Goal: Information Seeking & Learning: Compare options

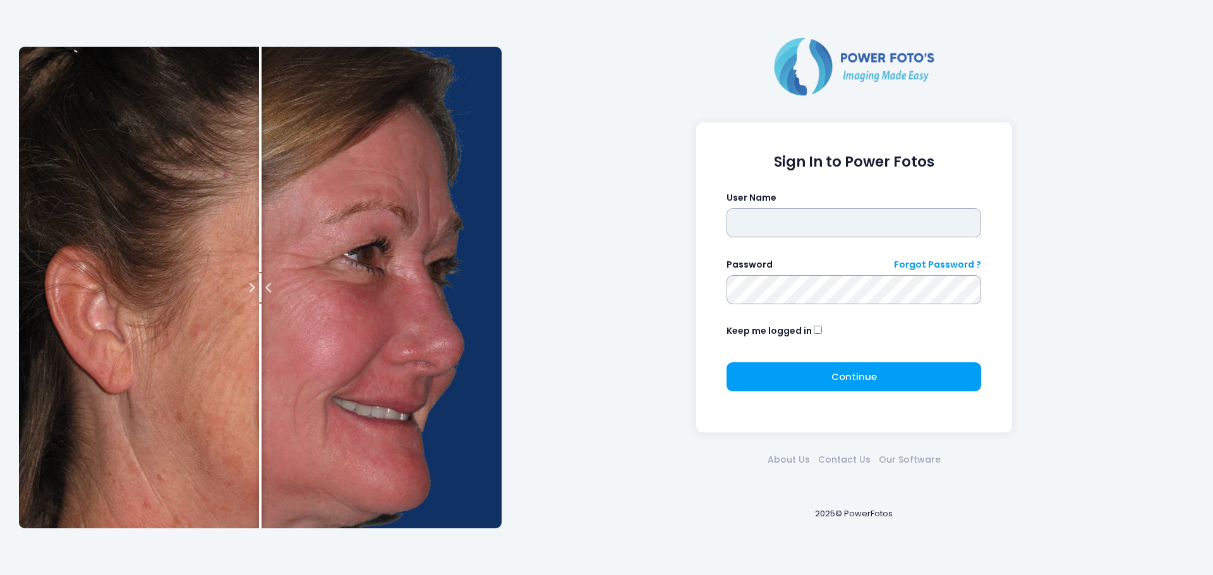
type input "*****"
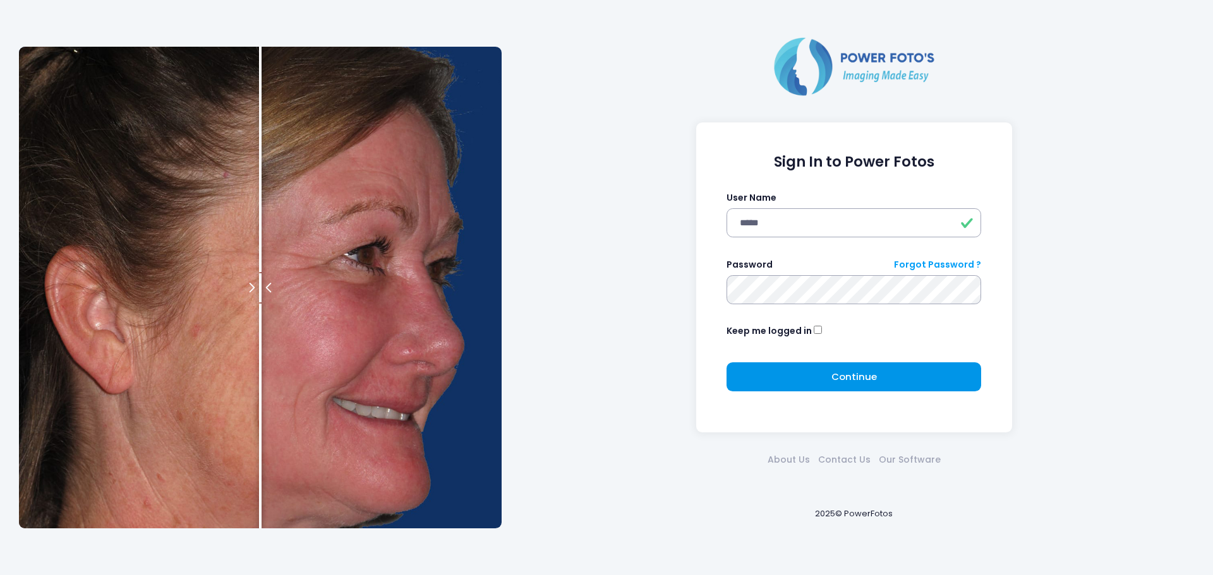
click at [842, 378] on span "Continue" at bounding box center [853, 376] width 45 height 13
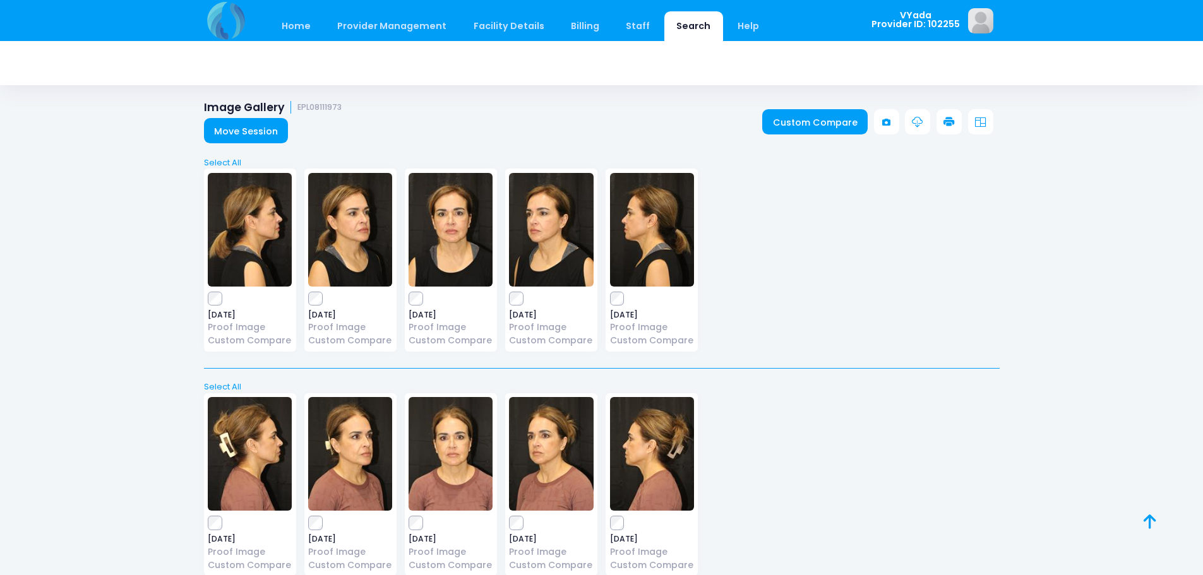
click at [673, 27] on link "Search" at bounding box center [693, 26] width 59 height 30
click at [671, 30] on link "Search" at bounding box center [693, 26] width 59 height 30
click at [688, 26] on link "Search" at bounding box center [693, 26] width 59 height 30
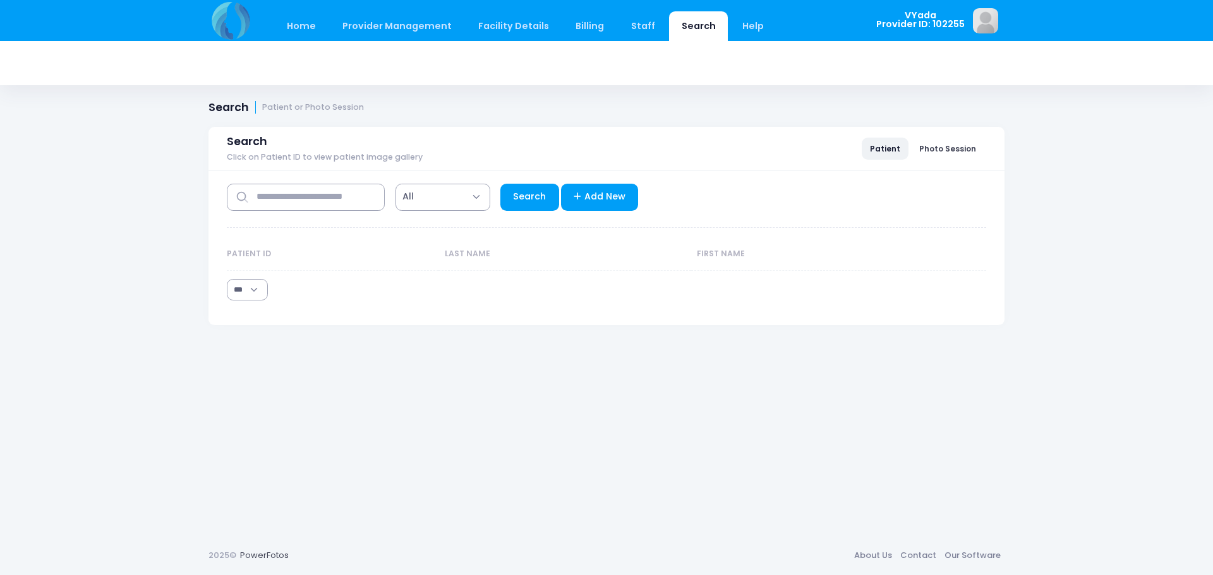
select select "***"
click at [342, 200] on input "text" at bounding box center [306, 197] width 158 height 27
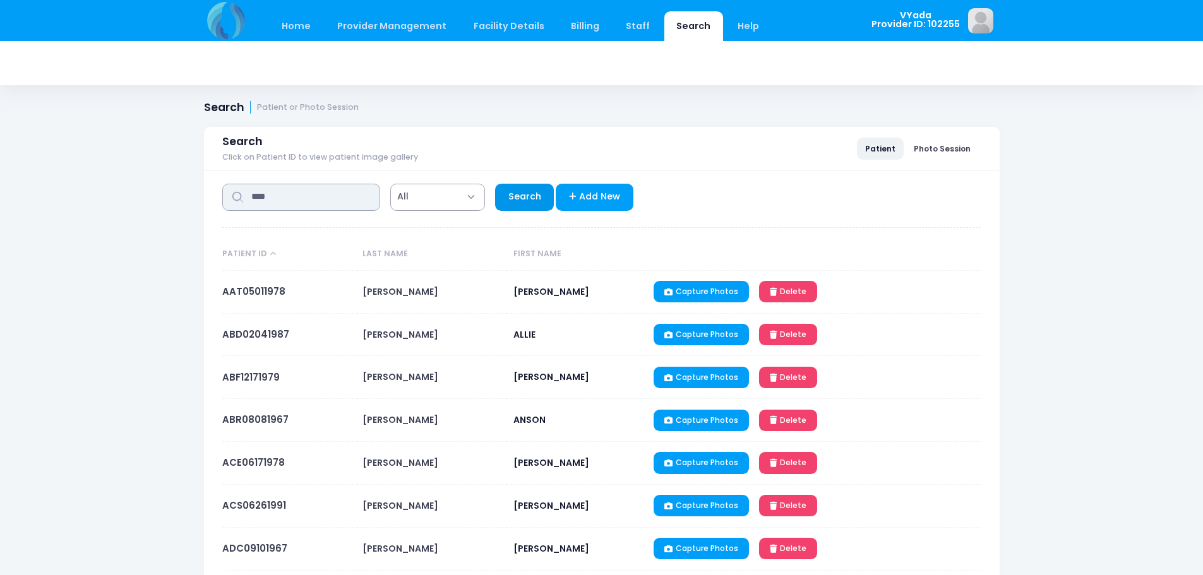
type input "****"
click at [512, 196] on link "Search" at bounding box center [524, 197] width 59 height 27
select select "***"
click at [517, 195] on link "Search" at bounding box center [524, 197] width 59 height 27
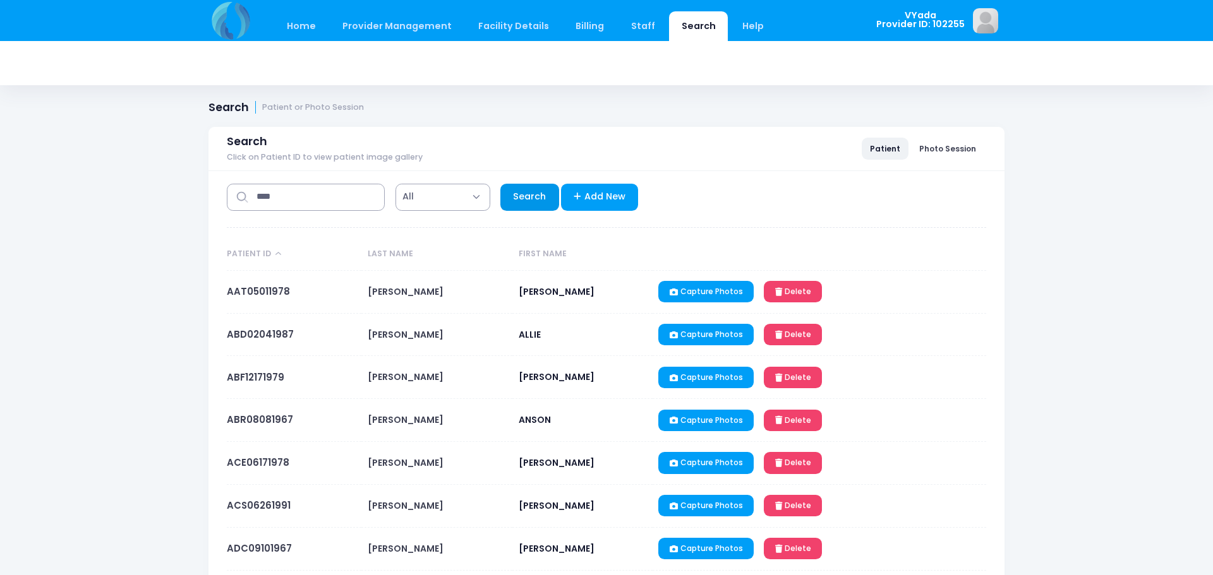
select select "***"
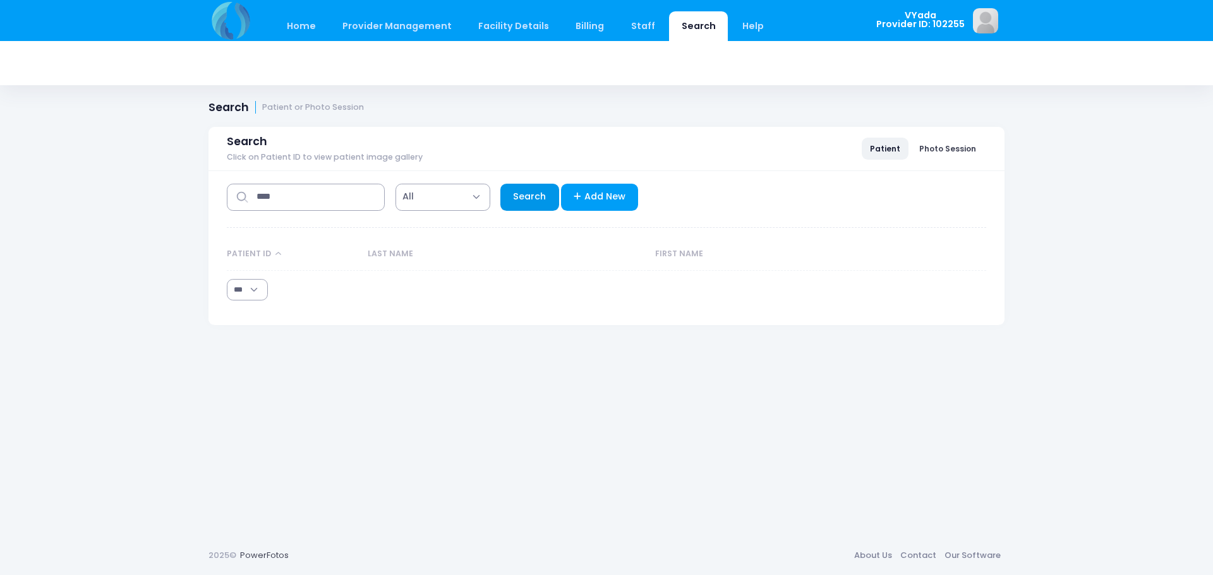
click at [541, 196] on link "Search" at bounding box center [529, 197] width 59 height 27
select select "***"
click at [283, 197] on input "****" at bounding box center [306, 197] width 158 height 27
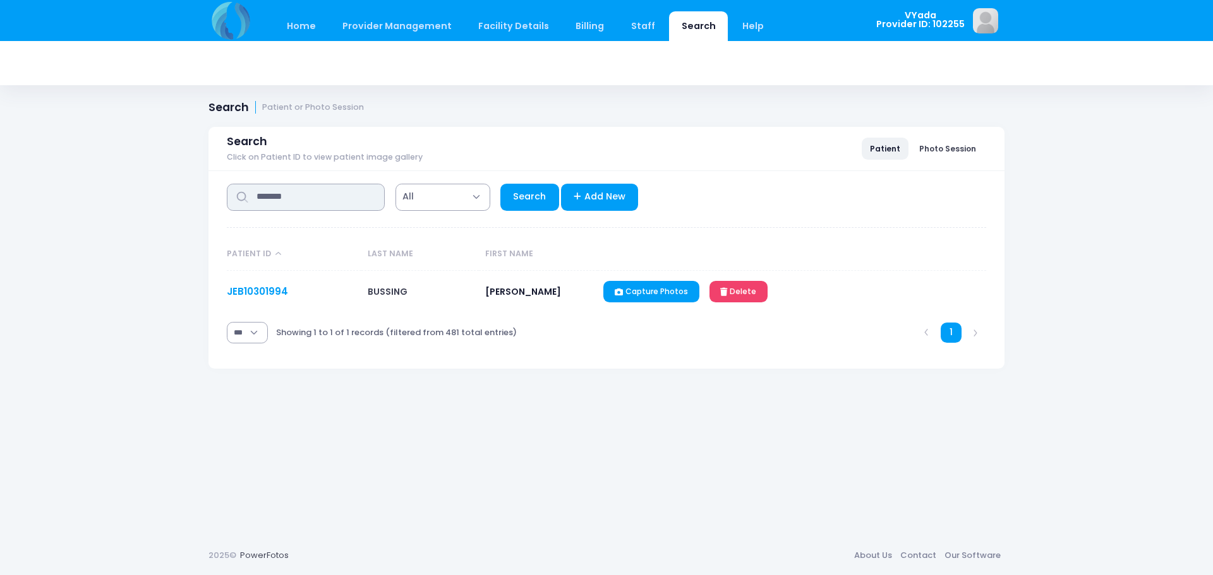
type input "*******"
click at [270, 288] on link "JEB10301994" at bounding box center [257, 291] width 61 height 13
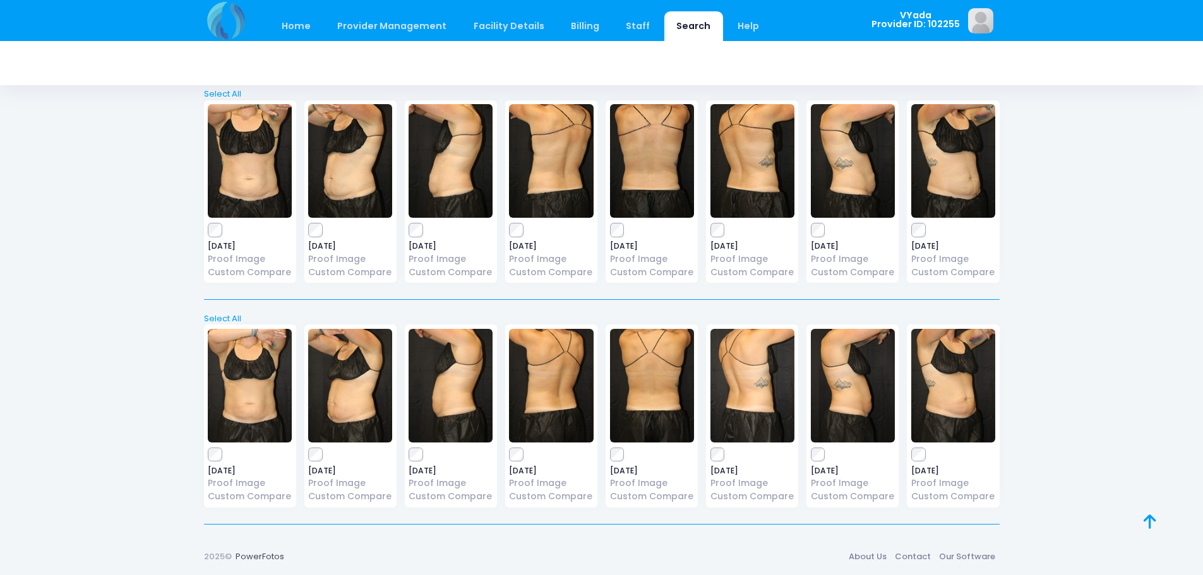
scroll to position [294, 0]
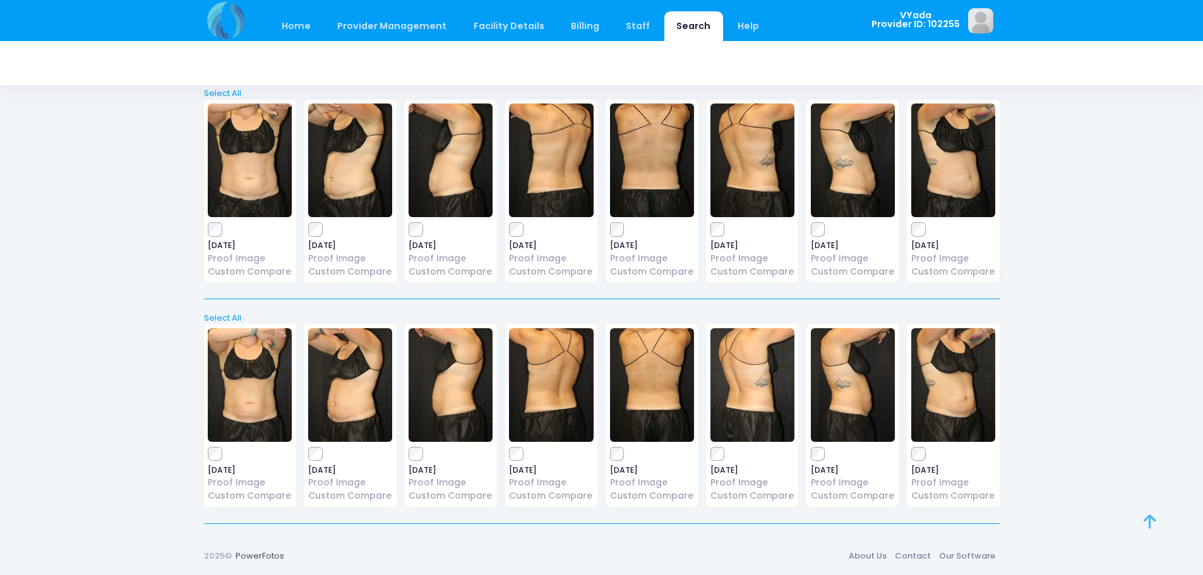
click at [1150, 522] on icon at bounding box center [1150, 522] width 13 height 1
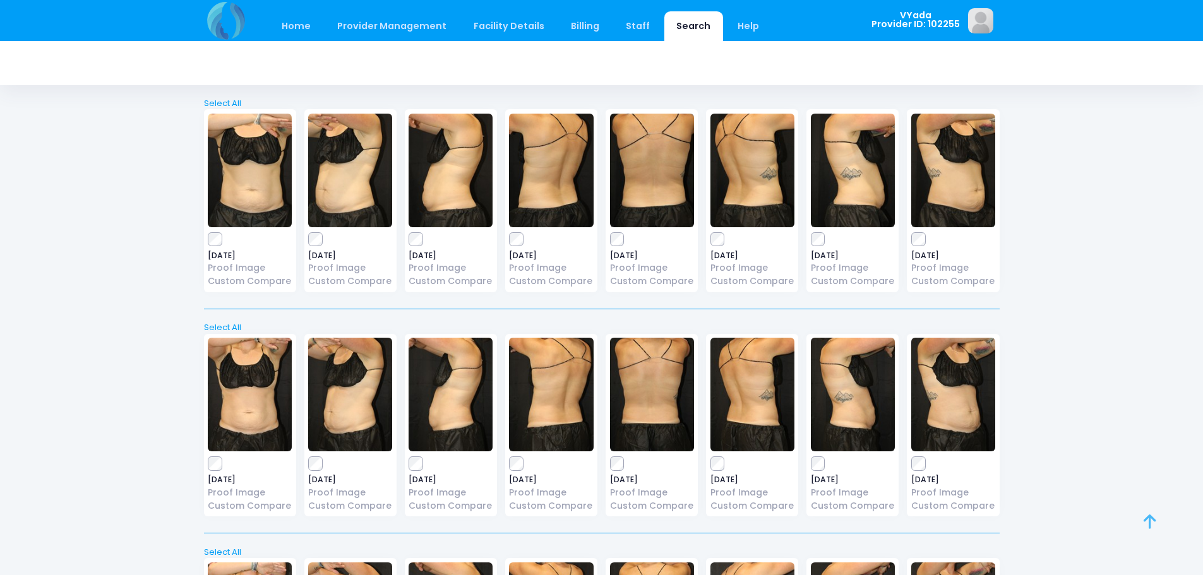
scroll to position [0, 0]
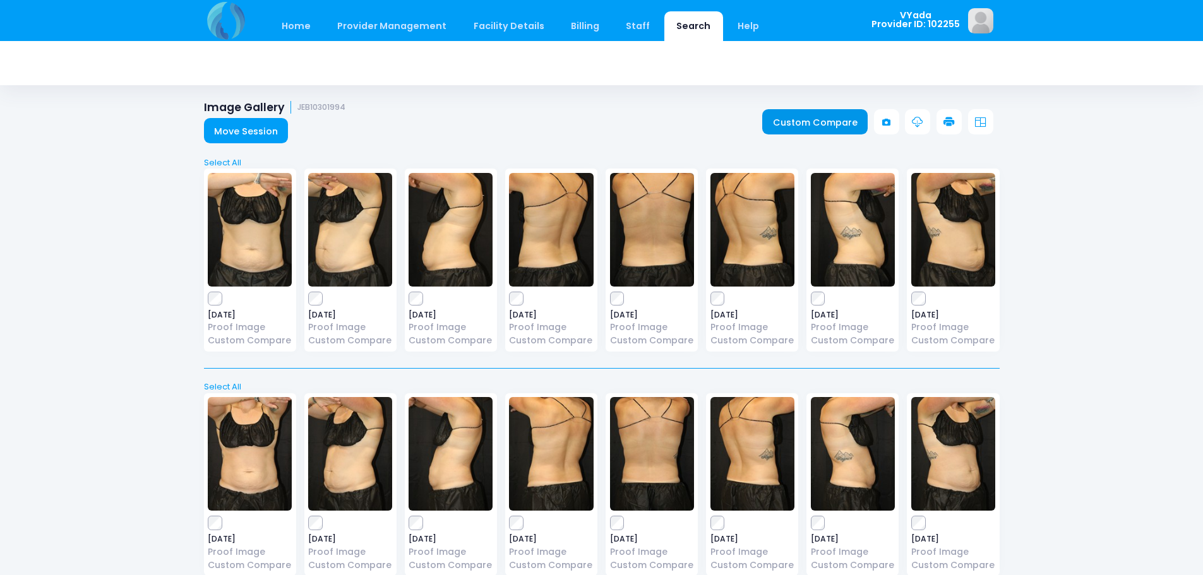
click at [825, 115] on link "Custom Compare" at bounding box center [814, 121] width 105 height 25
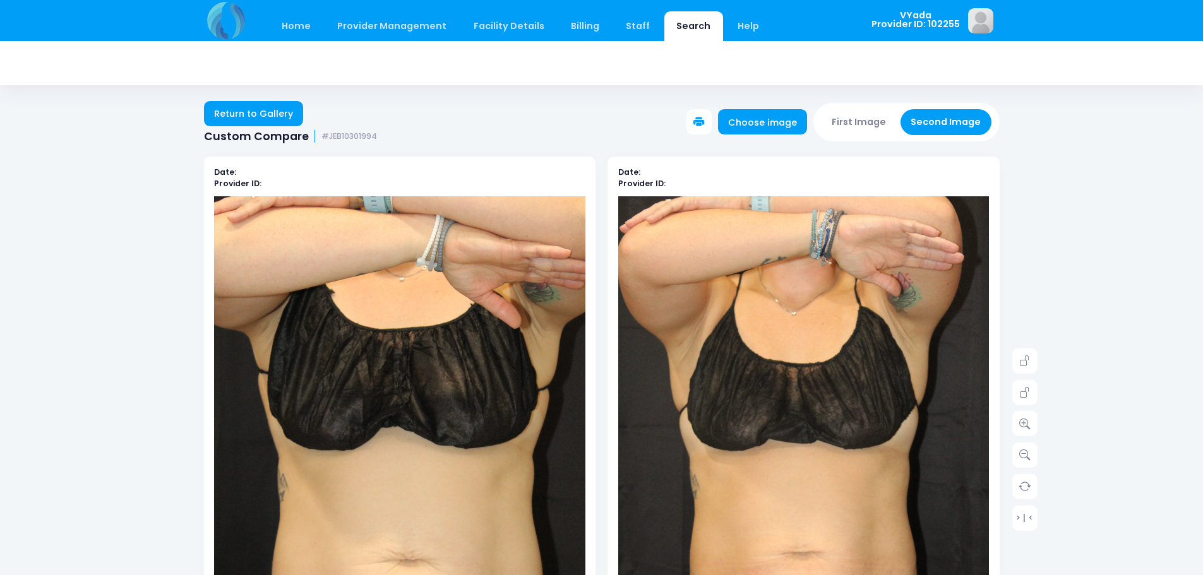
click at [705, 119] on icon at bounding box center [698, 122] width 11 height 11
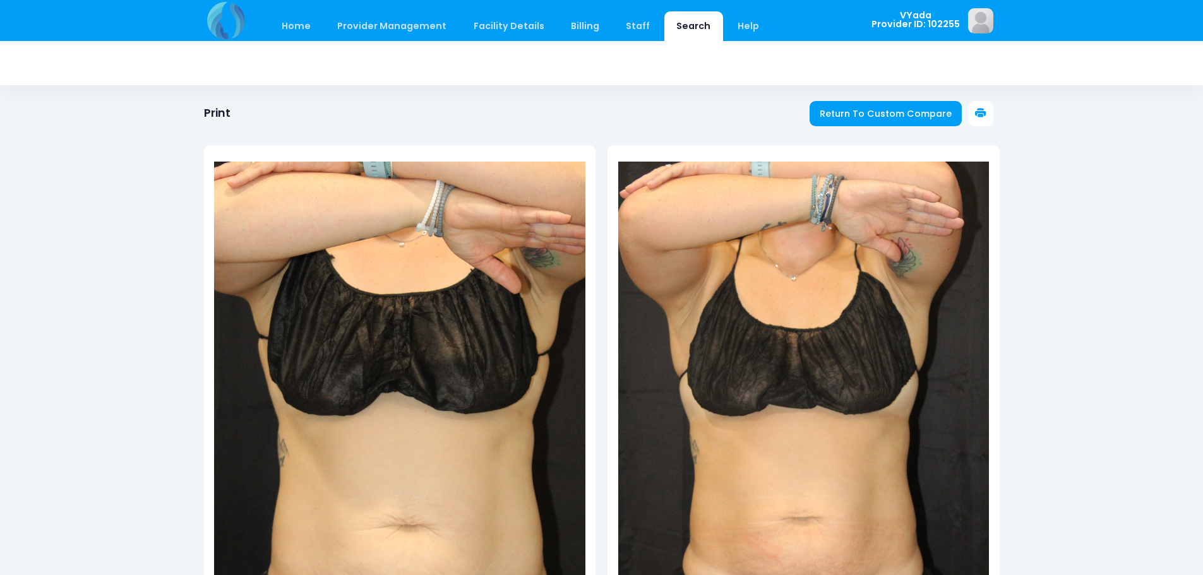
click at [978, 111] on icon at bounding box center [980, 113] width 11 height 11
click at [915, 107] on span "Return To Custom Compare" at bounding box center [886, 113] width 132 height 13
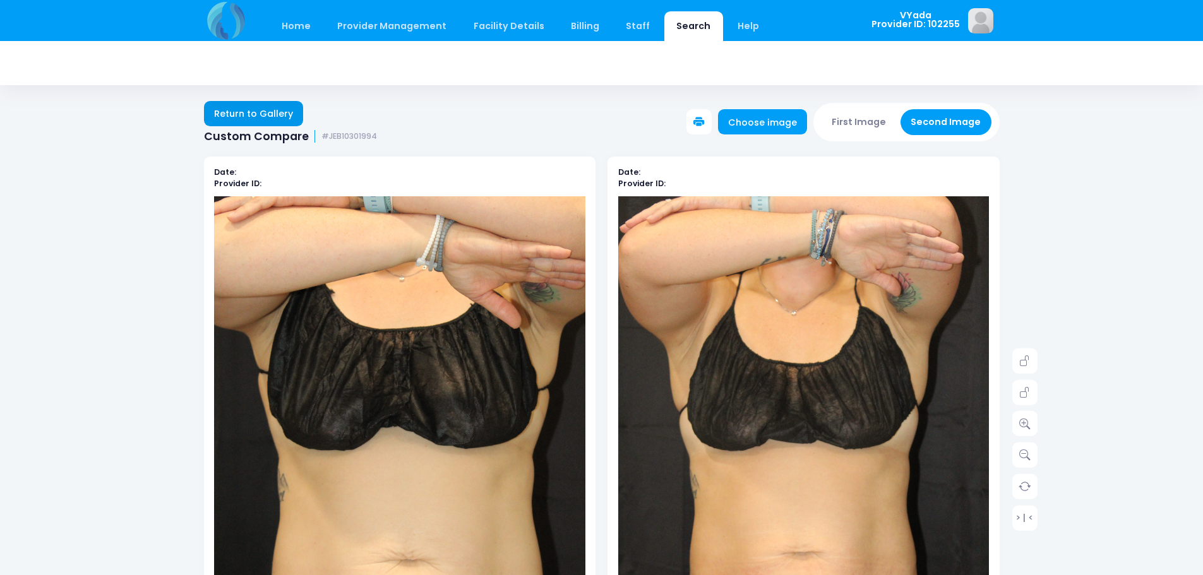
click at [256, 109] on link "Return to Gallery" at bounding box center [254, 113] width 100 height 25
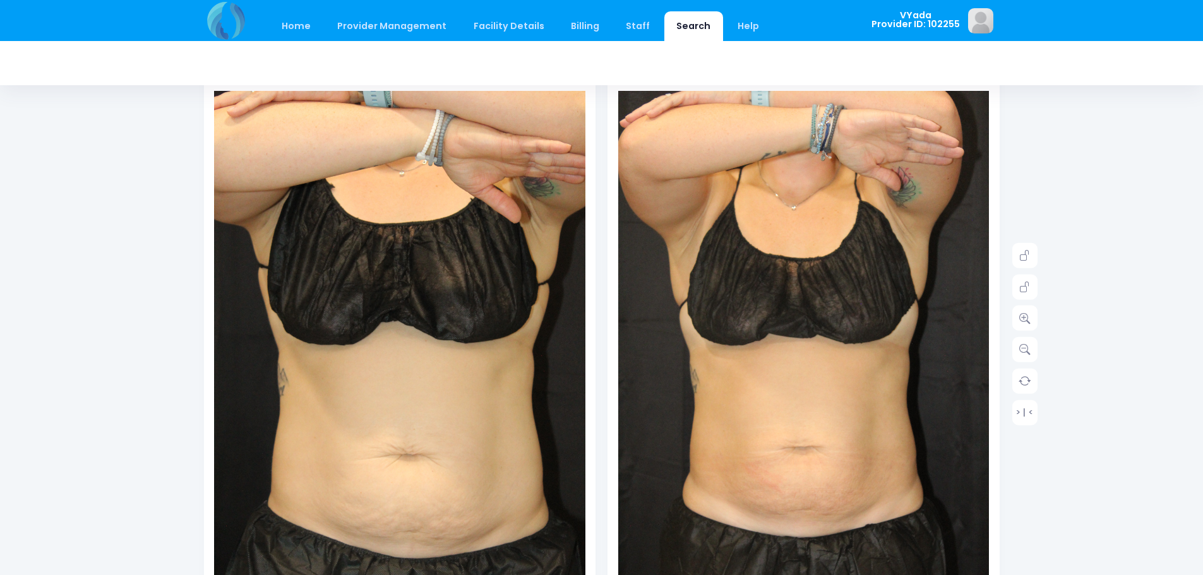
scroll to position [126, 0]
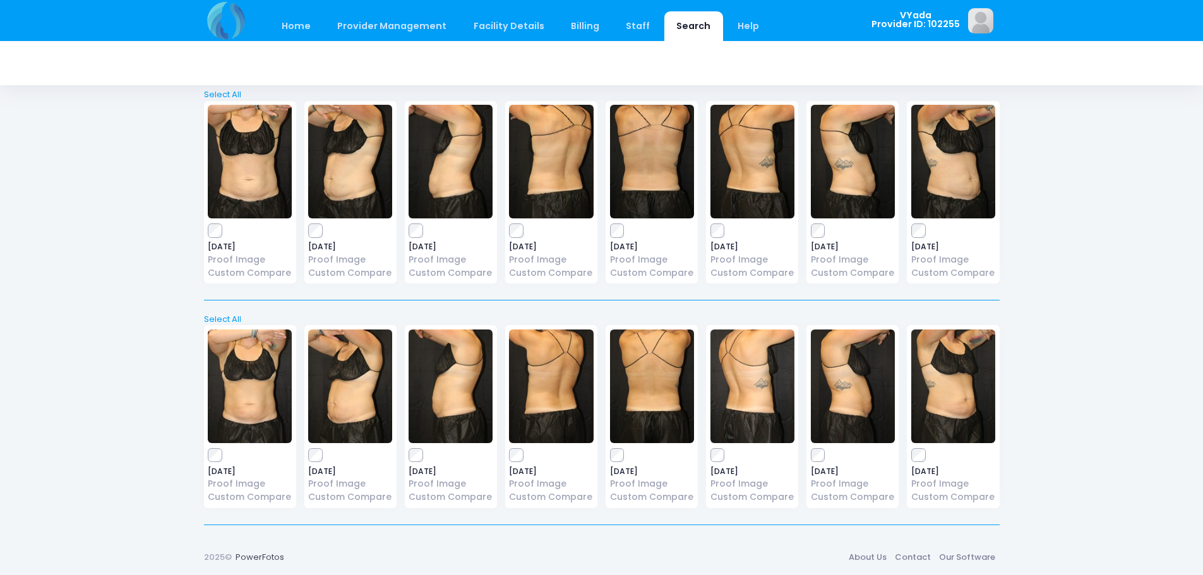
scroll to position [294, 0]
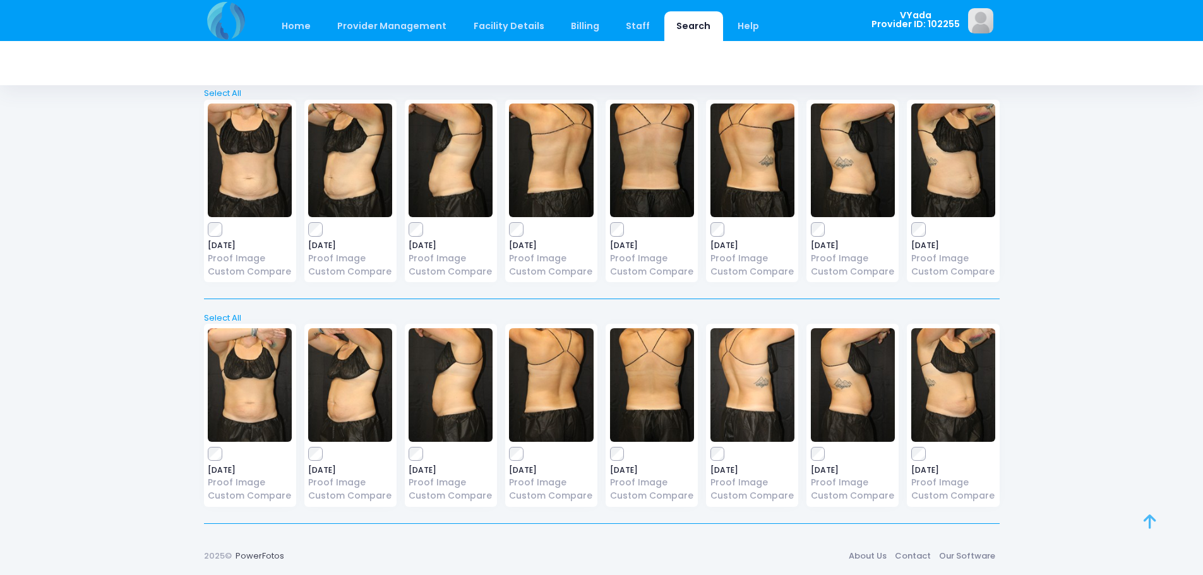
click at [1147, 522] on icon at bounding box center [1150, 522] width 13 height 1
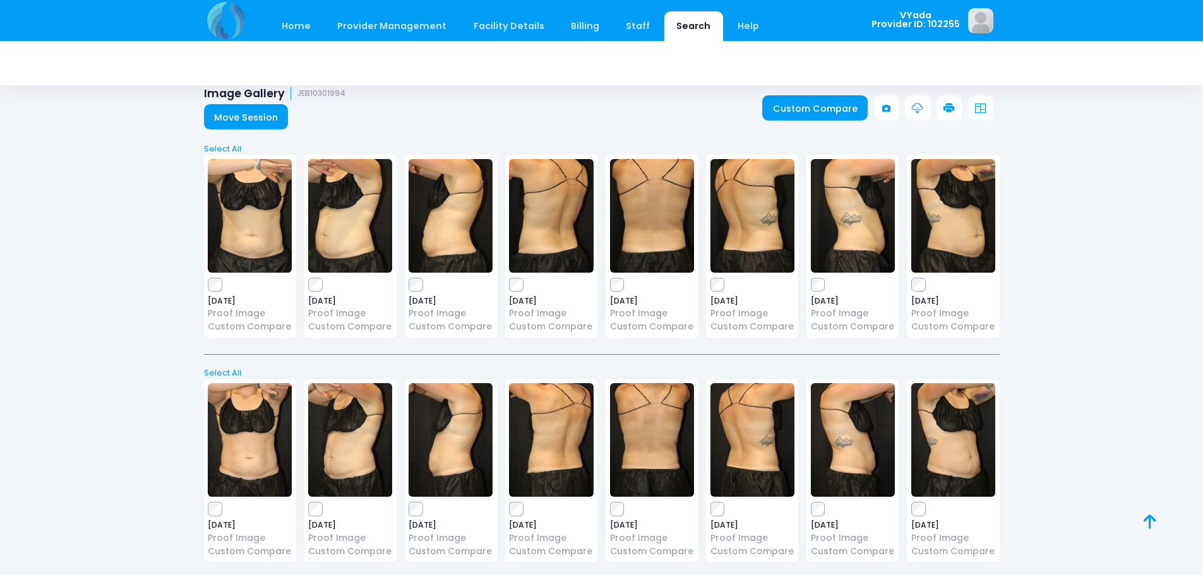
scroll to position [0, 0]
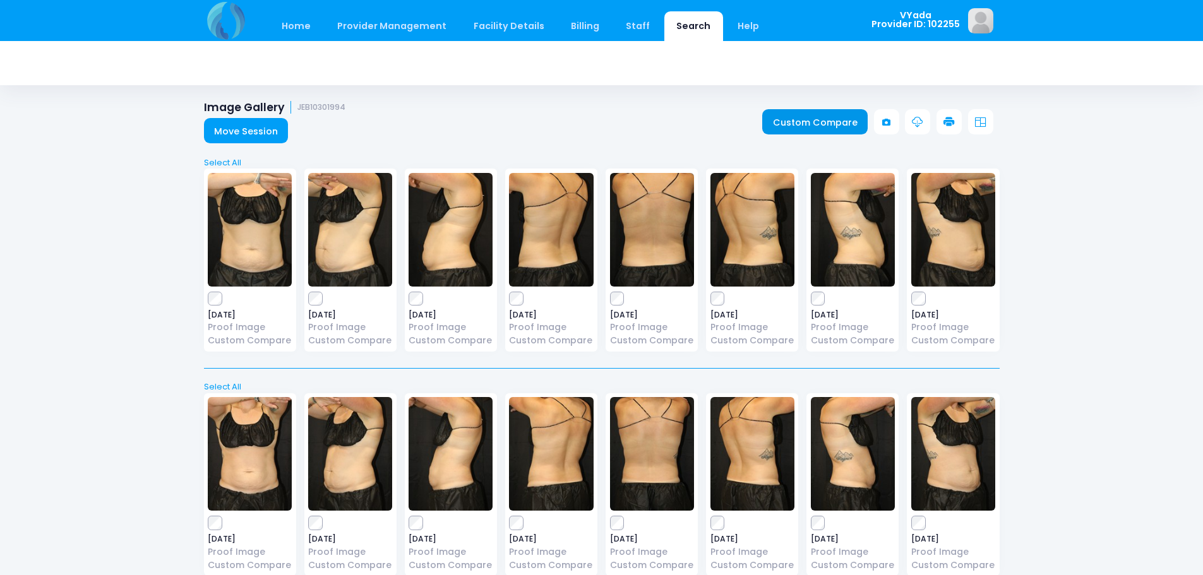
click at [841, 121] on link "Custom Compare" at bounding box center [814, 121] width 105 height 25
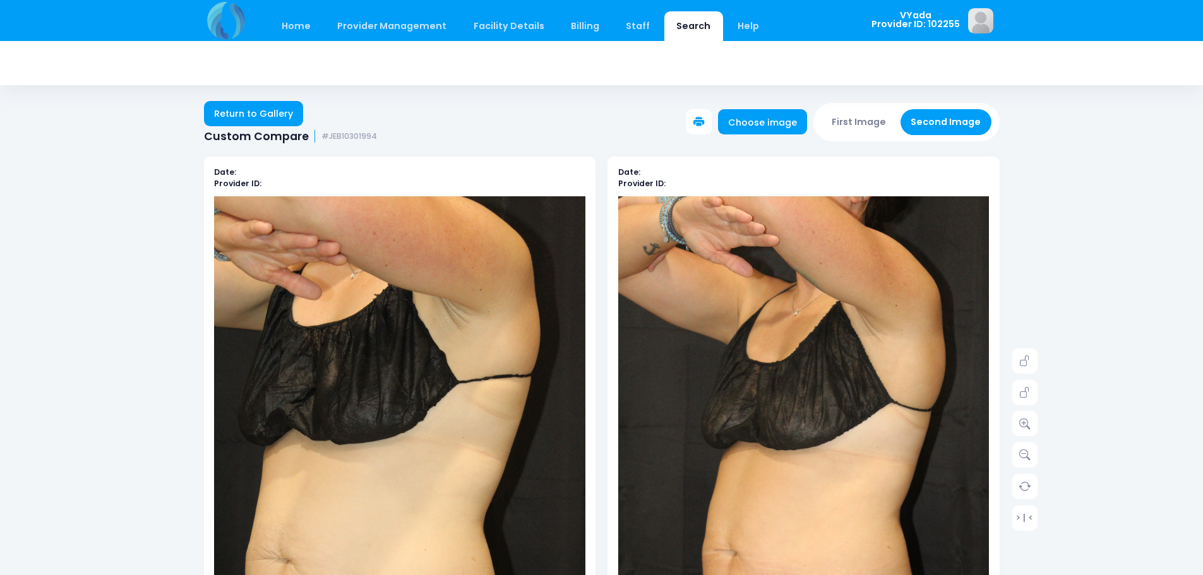
click at [703, 121] on icon at bounding box center [698, 122] width 11 height 11
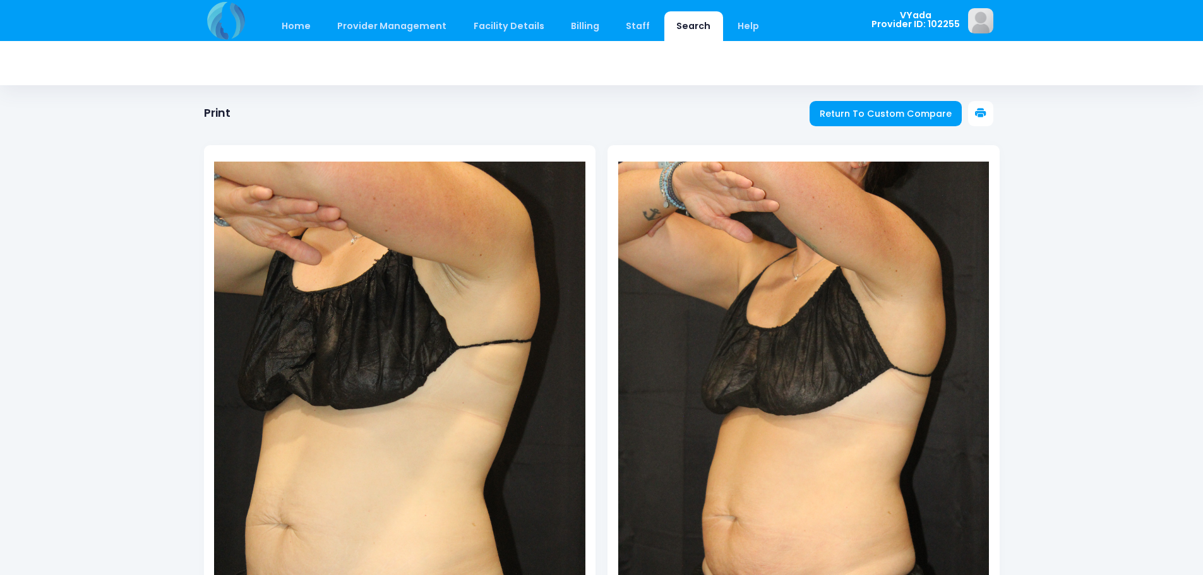
click at [982, 112] on icon at bounding box center [980, 113] width 11 height 11
click at [900, 109] on span "Return To Custom Compare" at bounding box center [886, 113] width 132 height 13
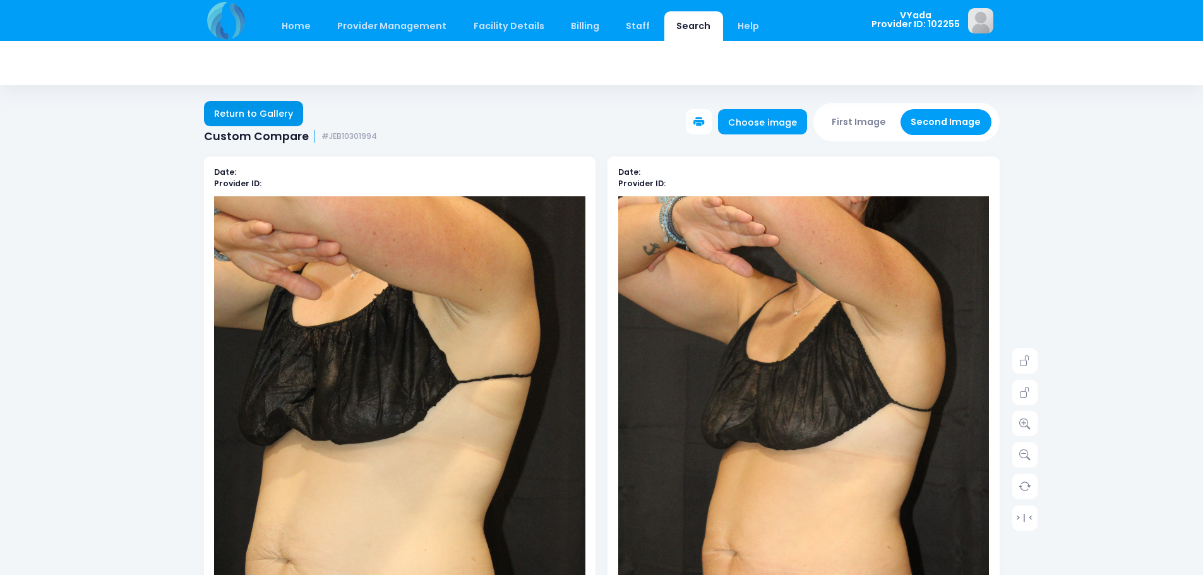
click at [272, 115] on link "Return to Gallery" at bounding box center [254, 113] width 100 height 25
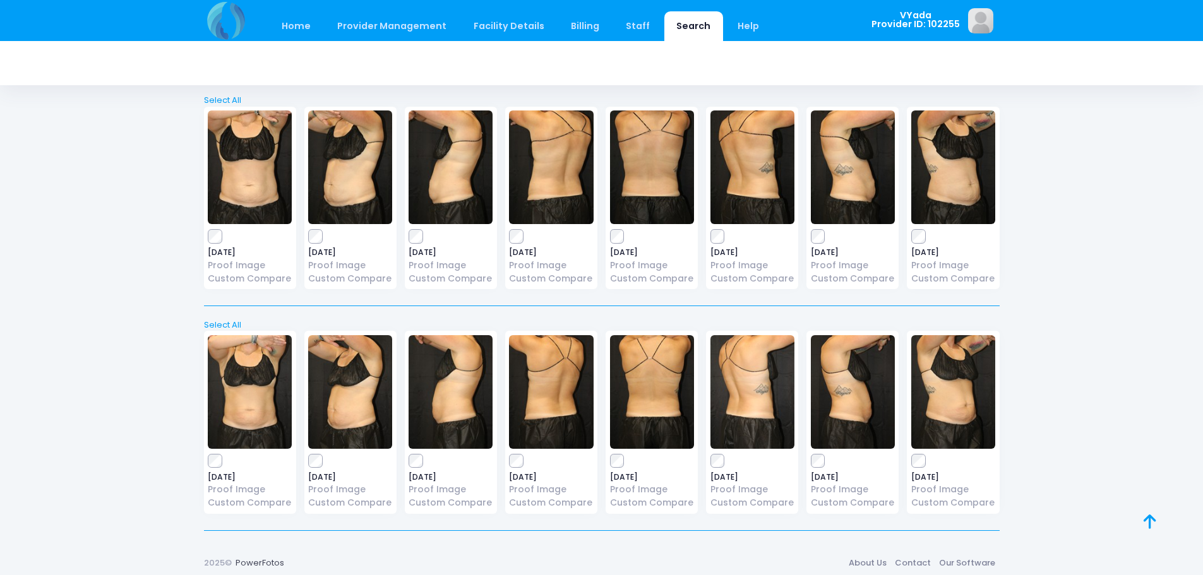
scroll to position [294, 0]
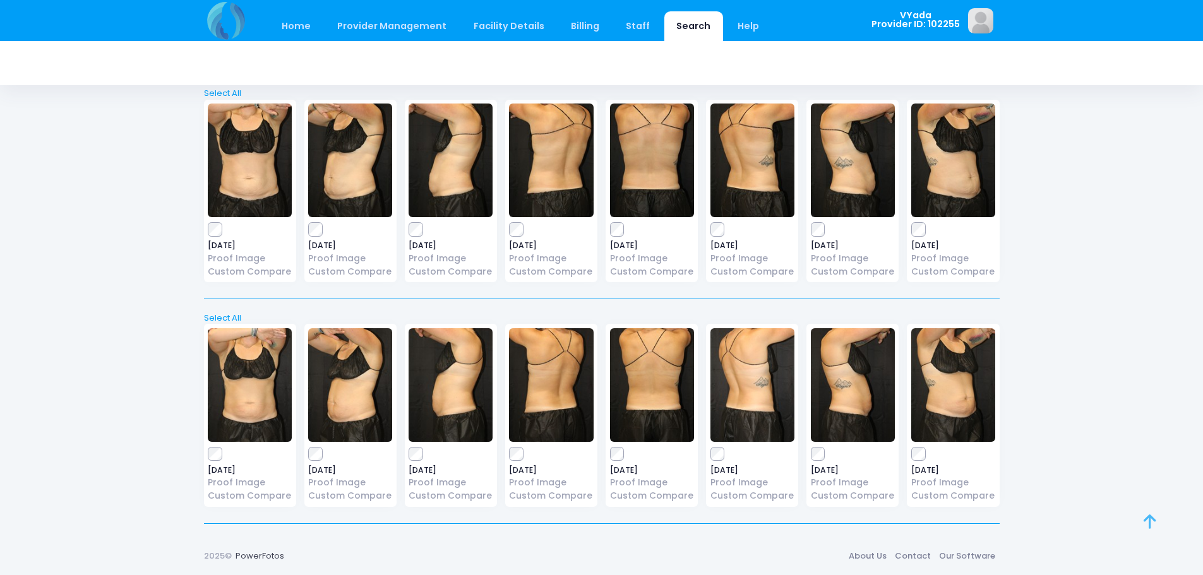
click at [1151, 522] on icon at bounding box center [1150, 522] width 13 height 1
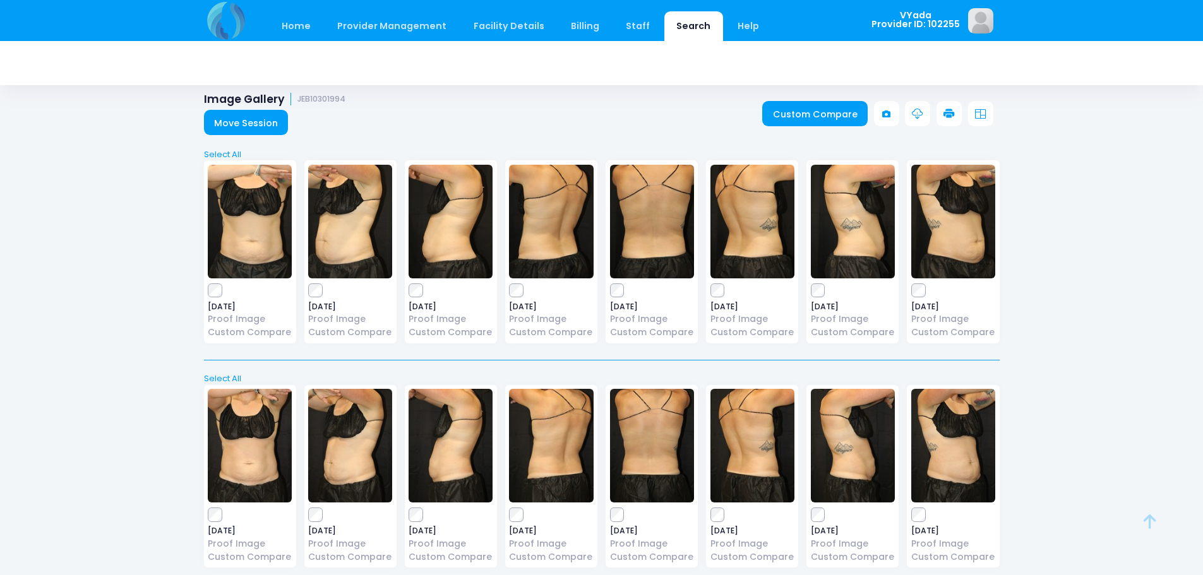
scroll to position [0, 0]
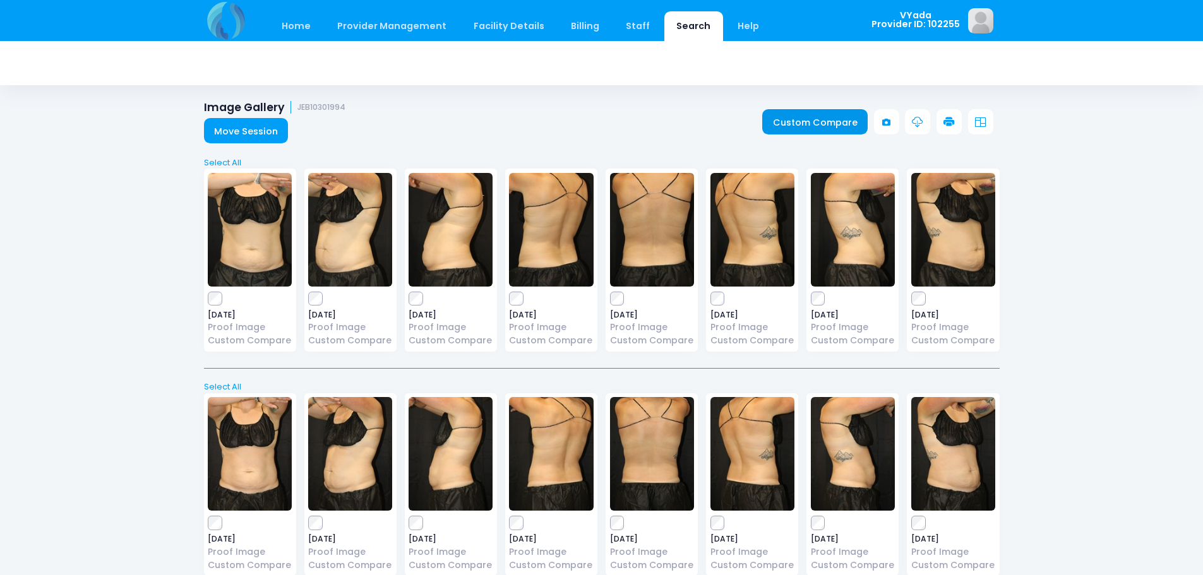
click at [832, 117] on link "Custom Compare" at bounding box center [814, 121] width 105 height 25
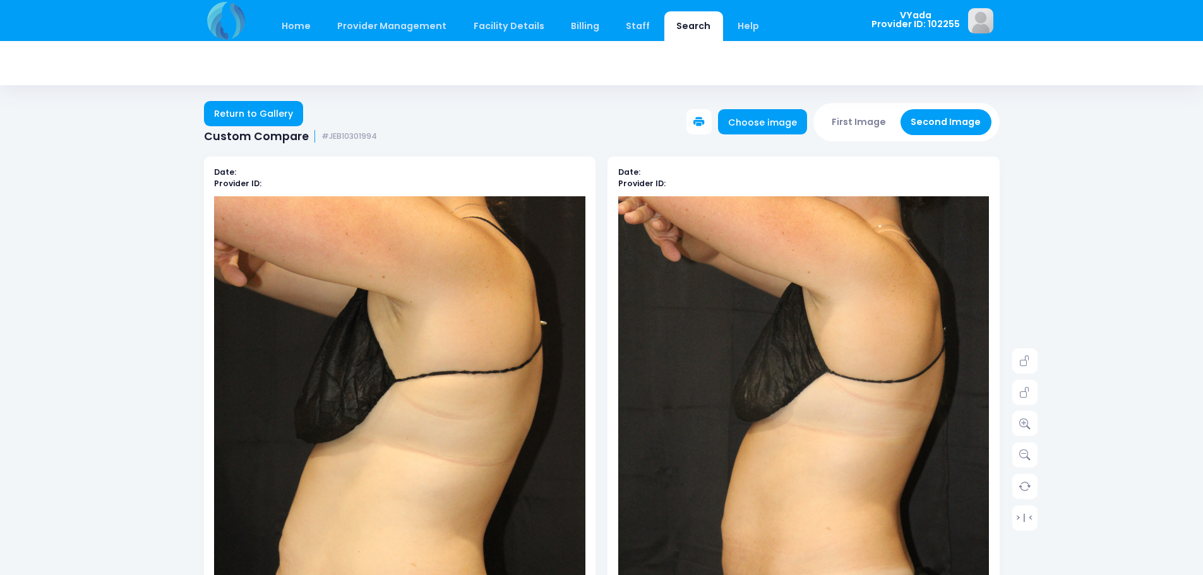
click at [705, 123] on icon at bounding box center [698, 122] width 11 height 11
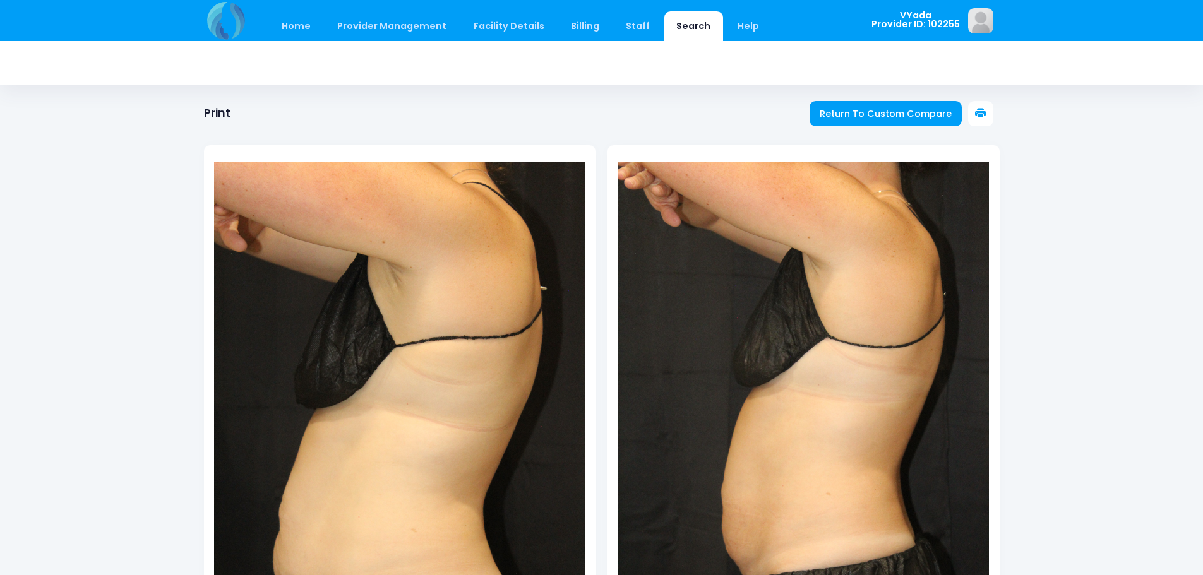
click at [985, 111] on icon at bounding box center [980, 113] width 11 height 11
click at [866, 111] on span "Return To Custom Compare" at bounding box center [886, 113] width 132 height 13
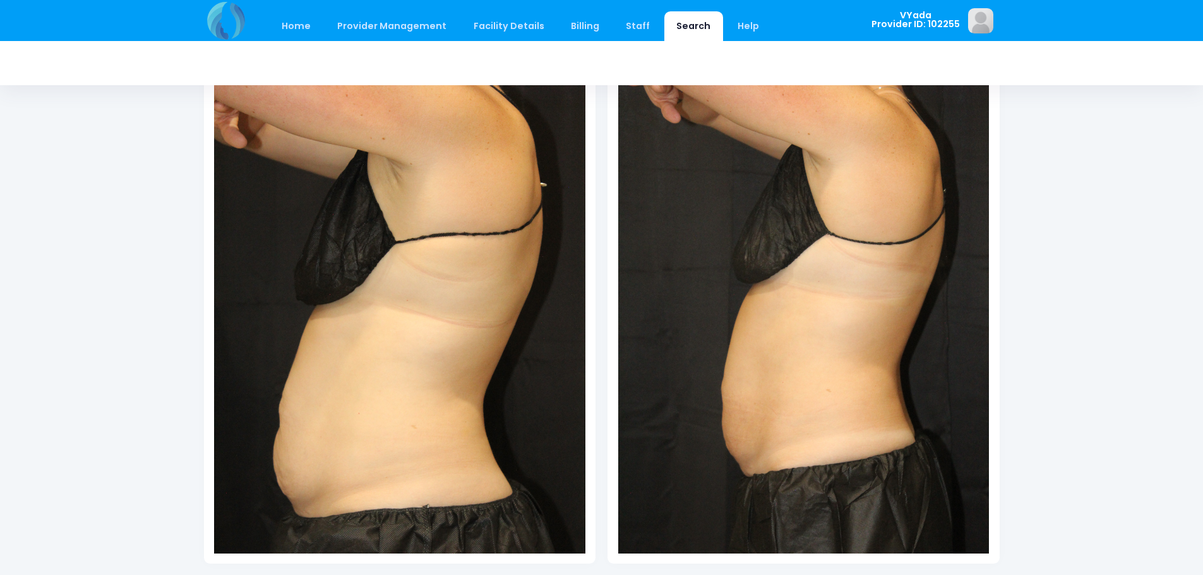
scroll to position [126, 0]
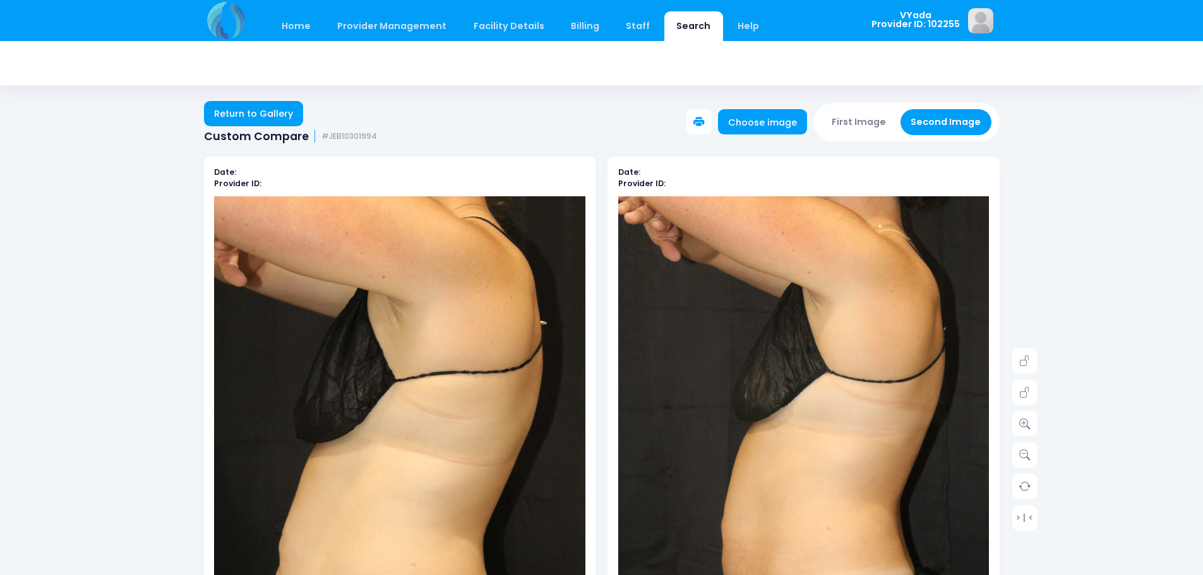
click at [243, 109] on link "Return to Gallery" at bounding box center [254, 113] width 100 height 25
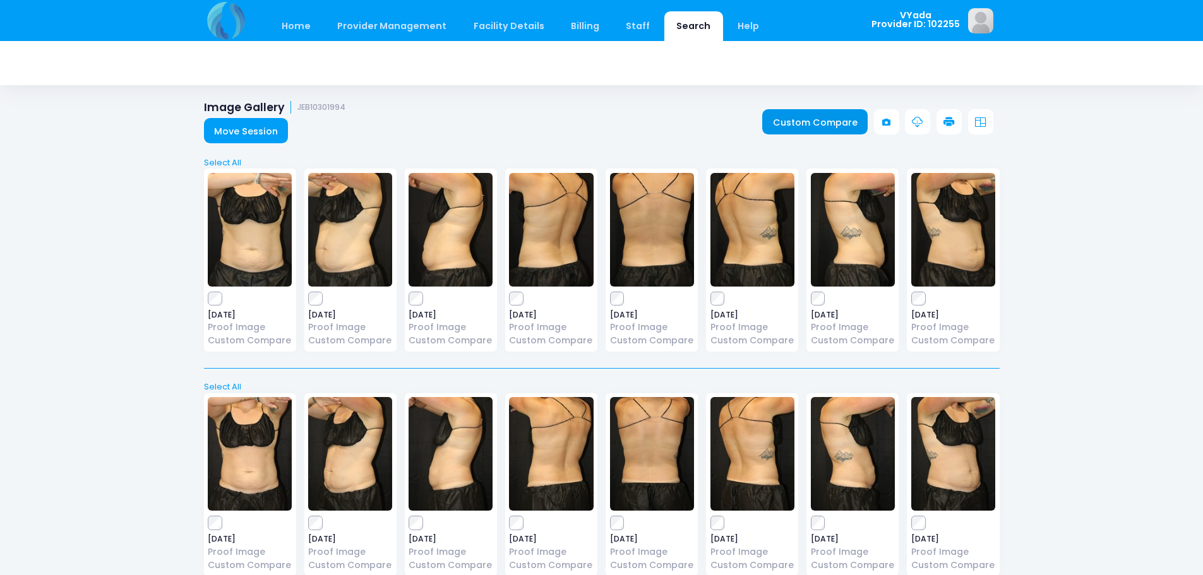
click at [832, 119] on link "Custom Compare" at bounding box center [814, 121] width 105 height 25
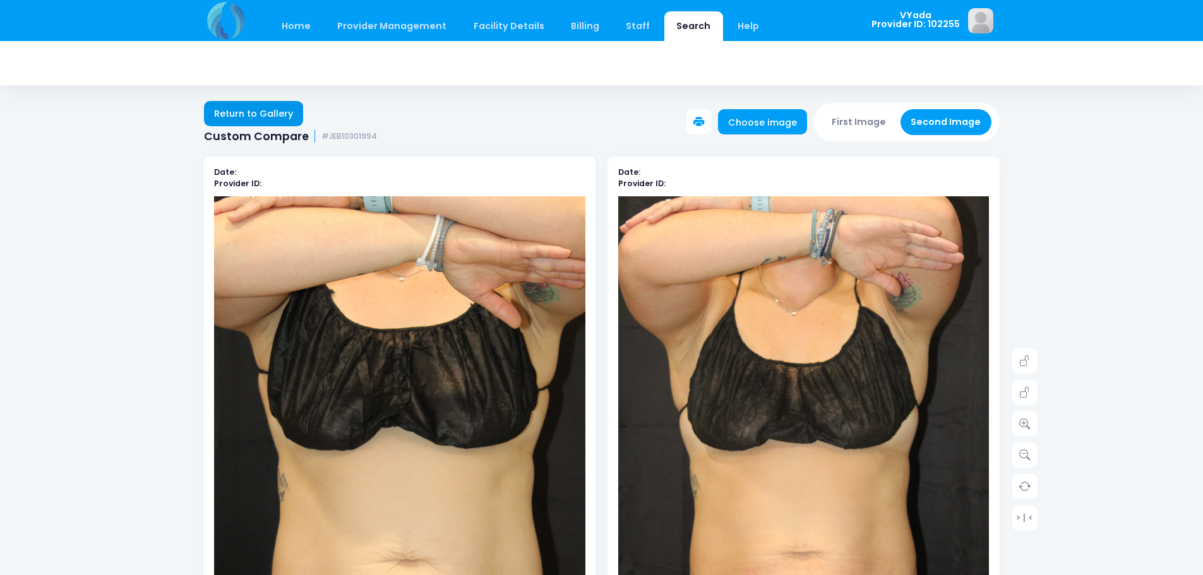
click at [271, 108] on link "Return to Gallery" at bounding box center [254, 113] width 100 height 25
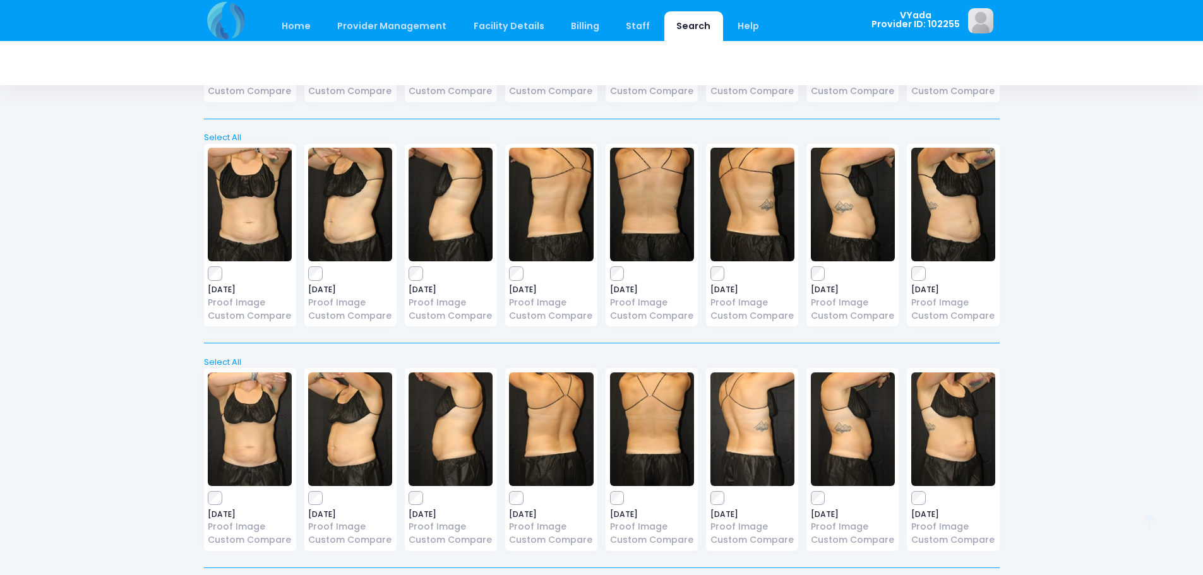
scroll to position [253, 0]
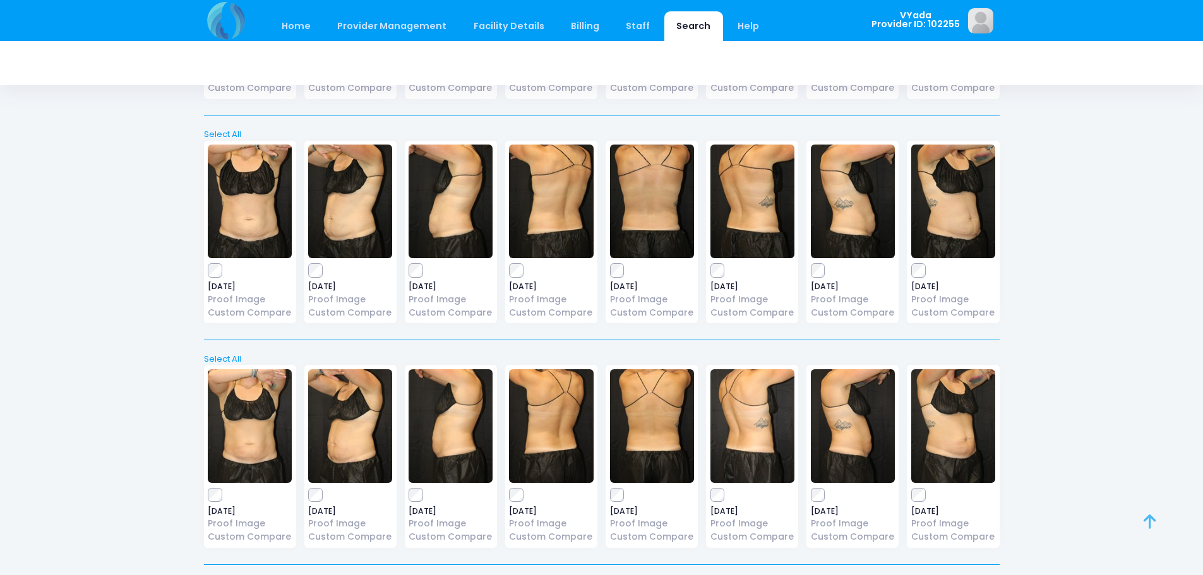
click at [1154, 522] on icon at bounding box center [1150, 522] width 13 height 1
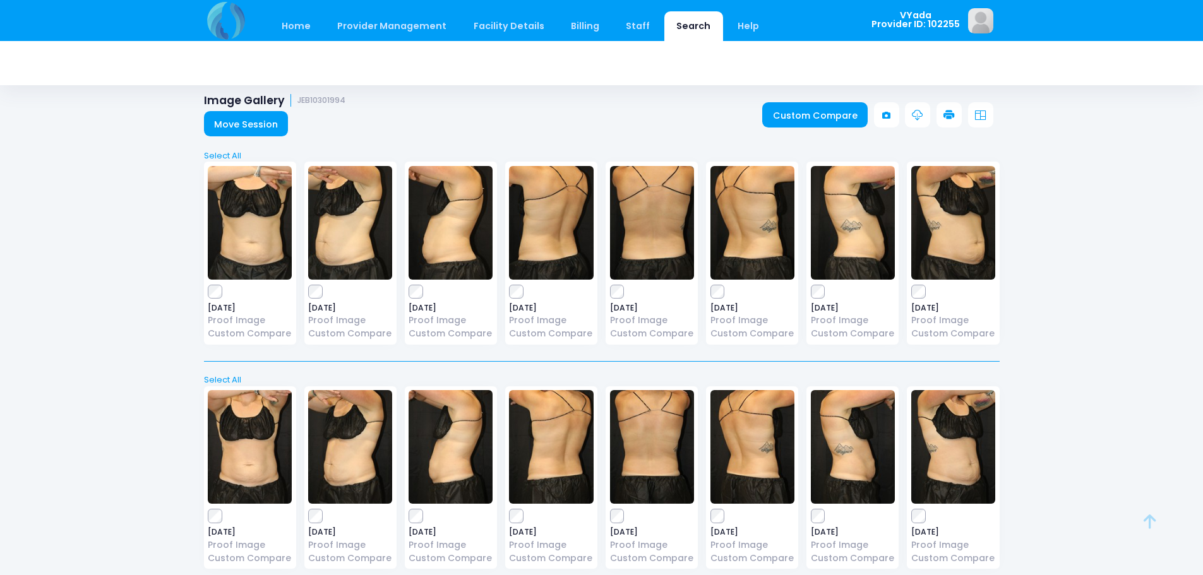
scroll to position [0, 0]
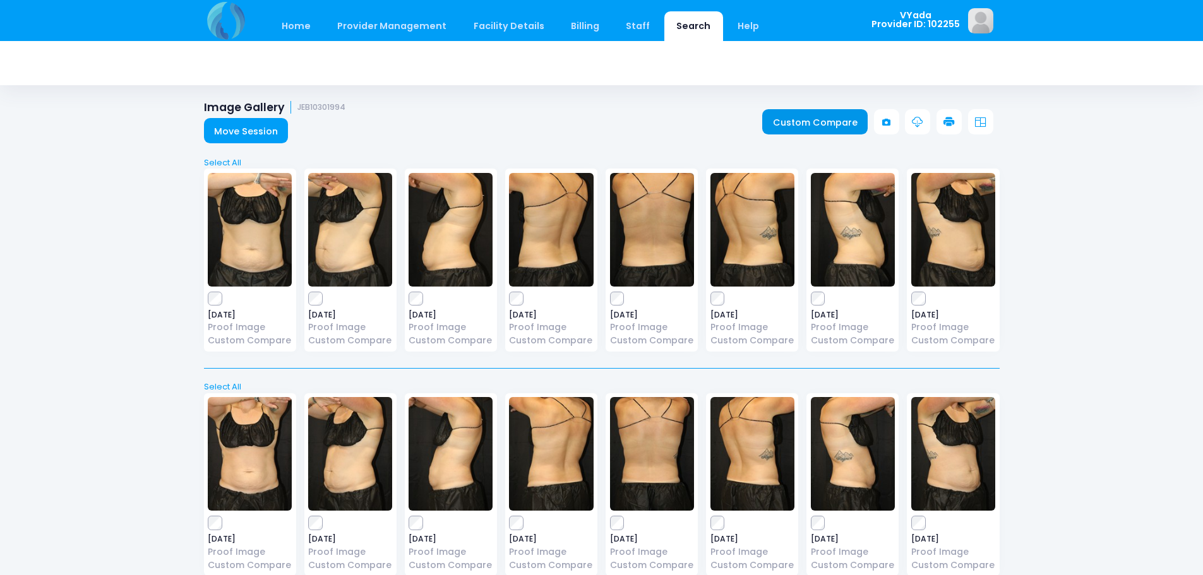
click at [824, 122] on link "Custom Compare" at bounding box center [814, 121] width 105 height 25
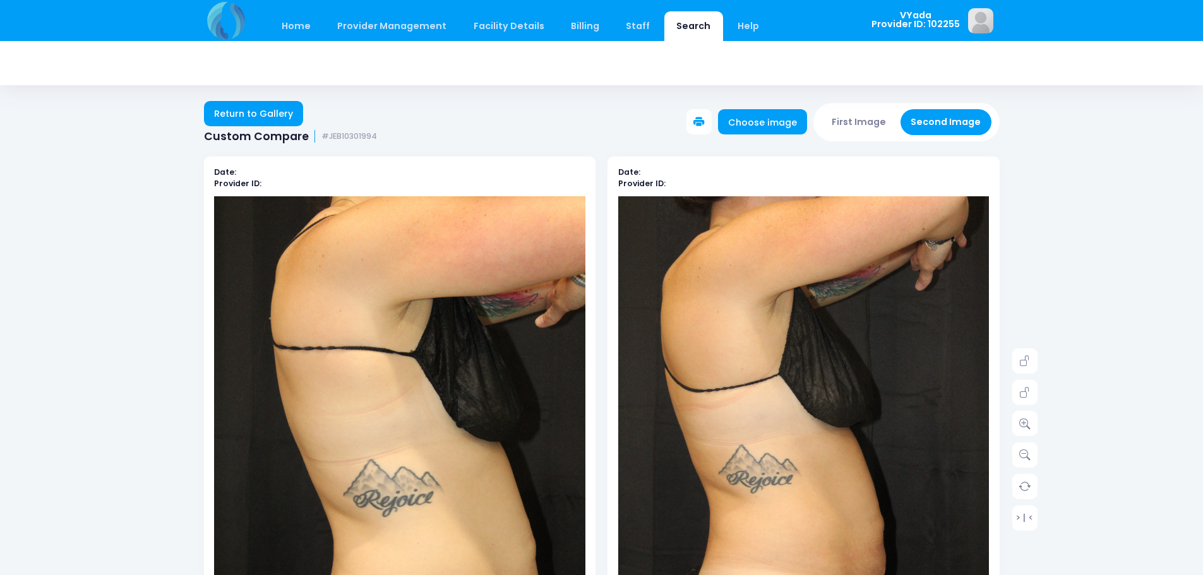
click at [704, 121] on icon at bounding box center [698, 122] width 11 height 11
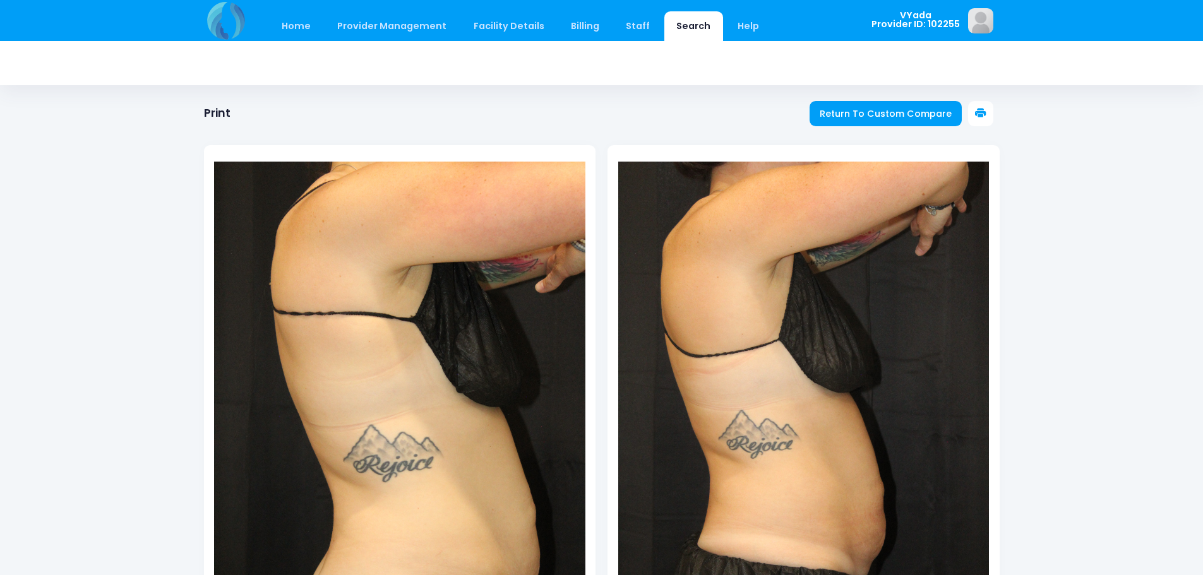
click at [981, 112] on icon at bounding box center [980, 113] width 11 height 11
click at [880, 112] on span "Return To Custom Compare" at bounding box center [886, 113] width 132 height 13
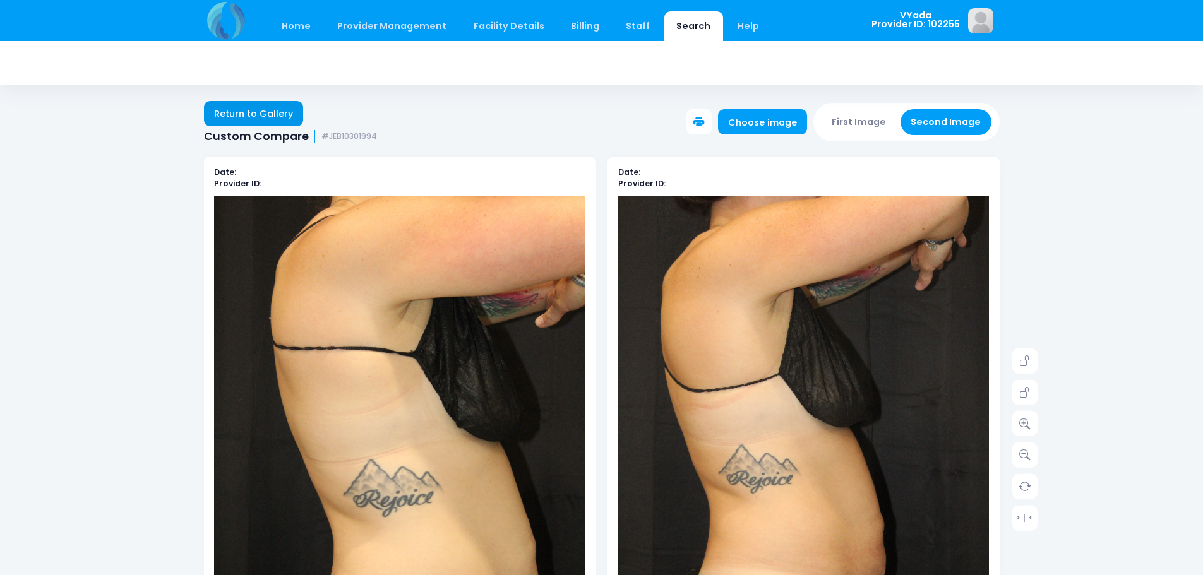
click at [231, 113] on link "Return to Gallery" at bounding box center [254, 113] width 100 height 25
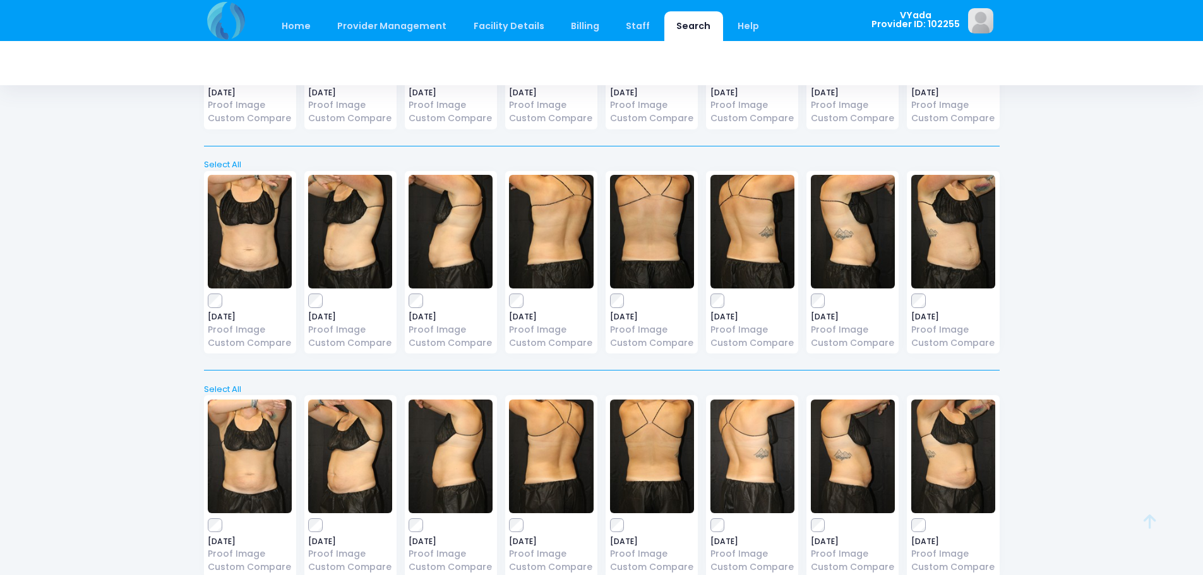
scroll to position [253, 0]
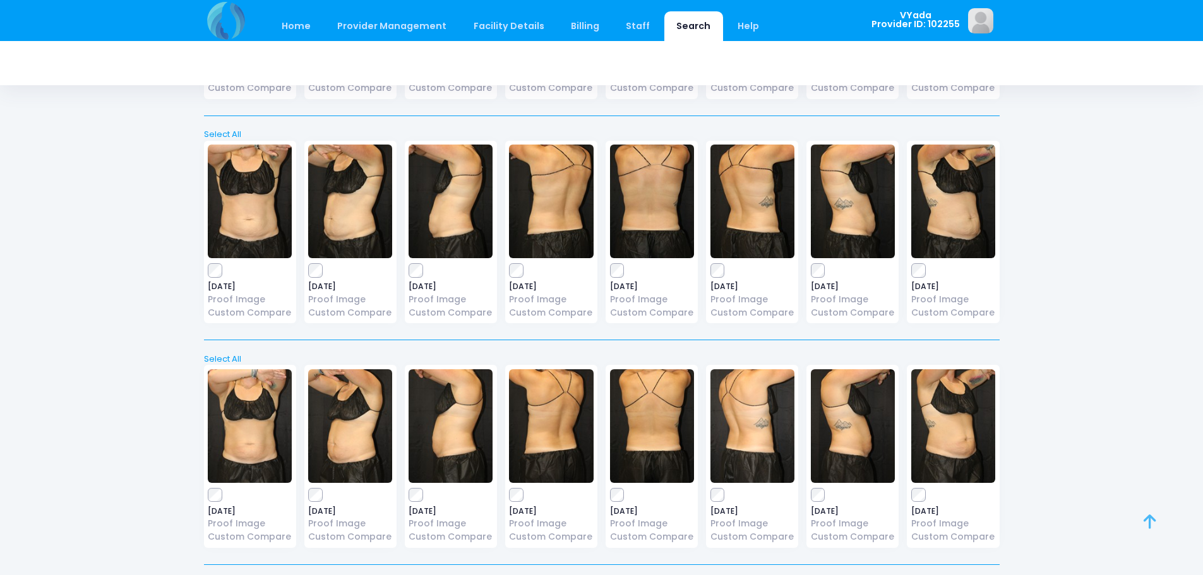
click at [1148, 522] on icon at bounding box center [1150, 522] width 13 height 1
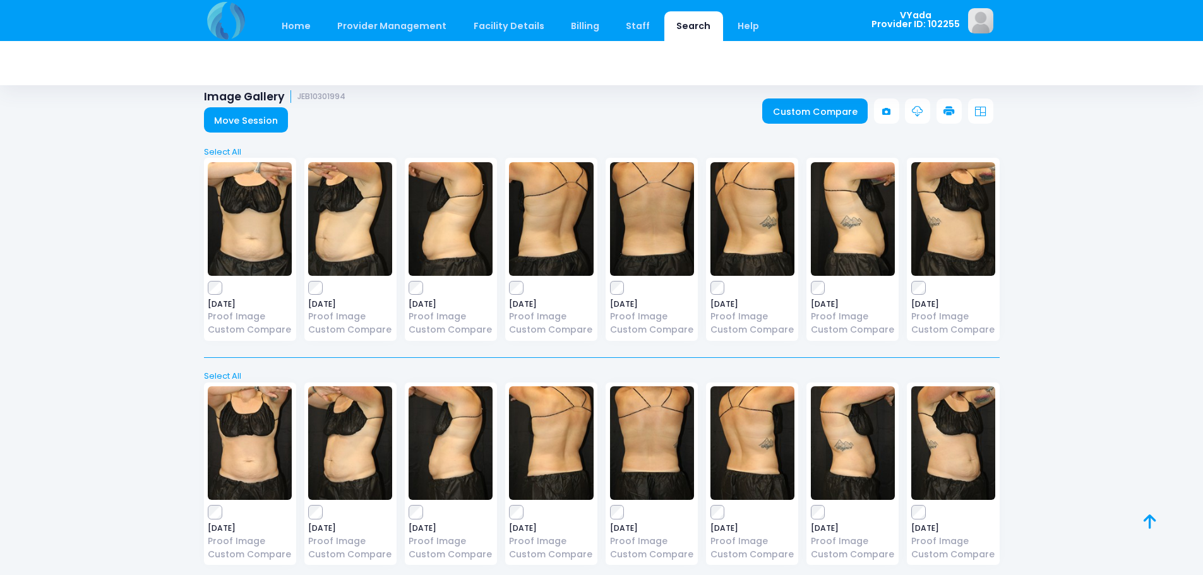
scroll to position [0, 0]
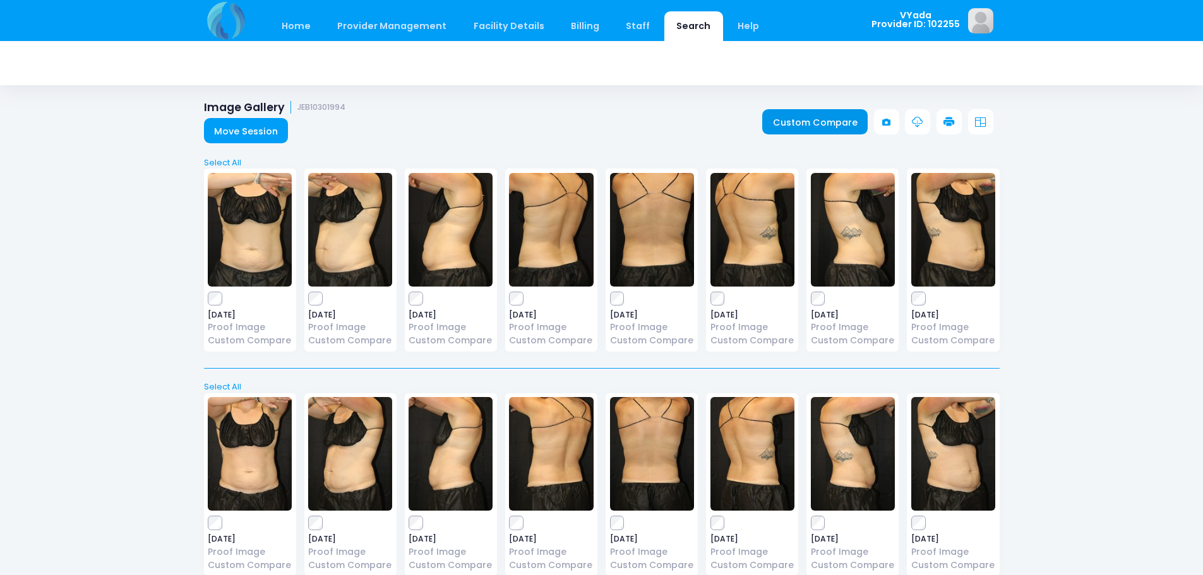
click at [839, 118] on link "Custom Compare" at bounding box center [814, 121] width 105 height 25
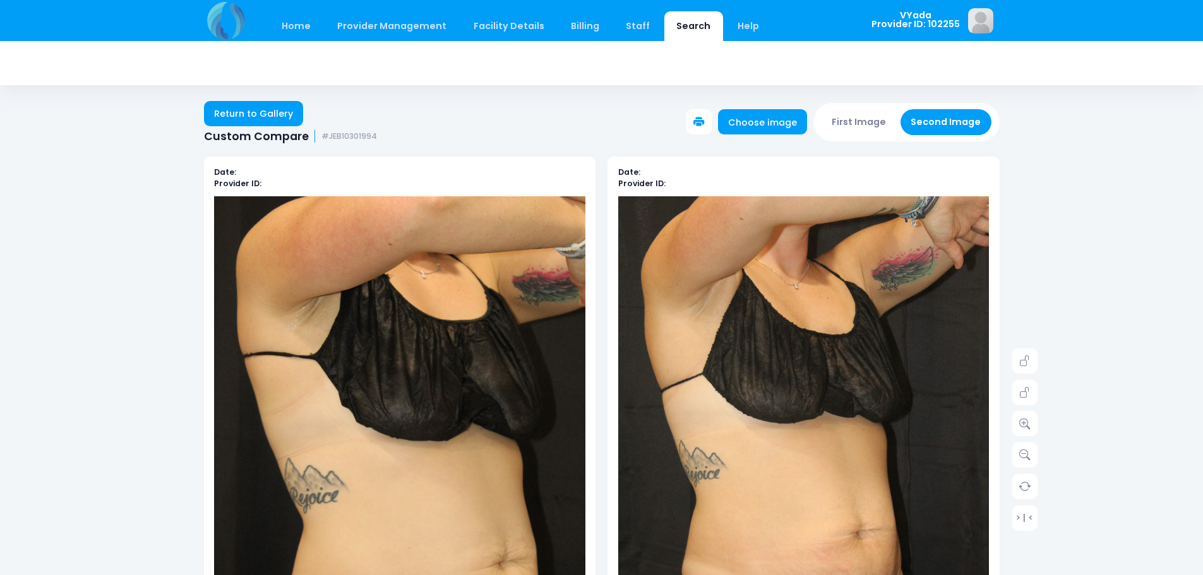
click at [705, 121] on icon at bounding box center [698, 122] width 11 height 11
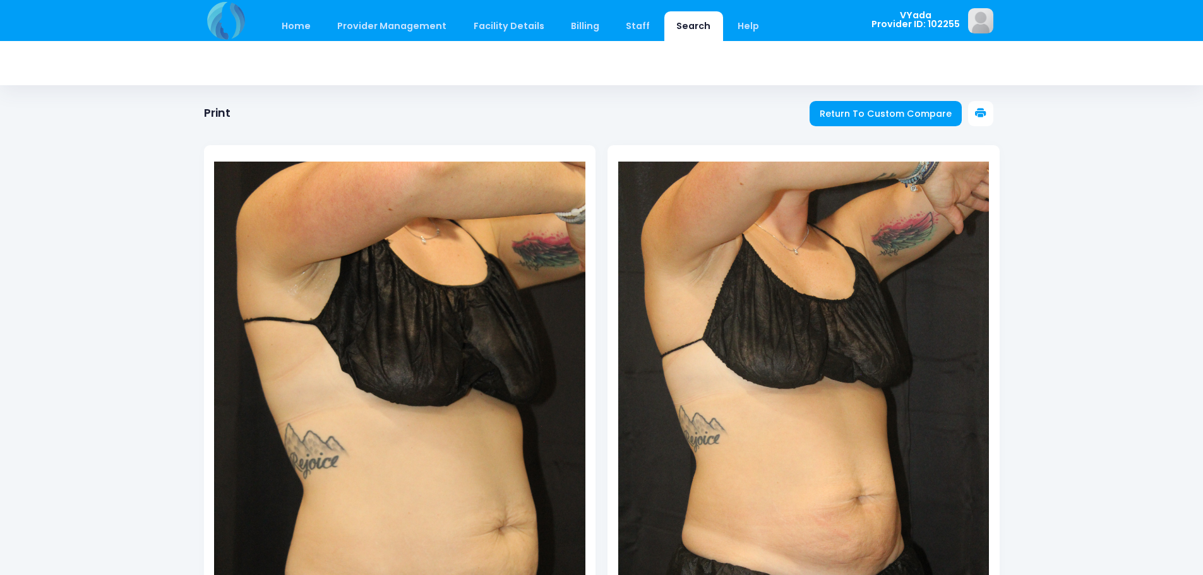
click at [982, 111] on icon at bounding box center [980, 113] width 11 height 11
